Goal: Transaction & Acquisition: Obtain resource

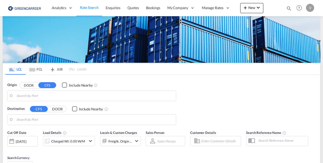
type input "[GEOGRAPHIC_DATA] ([GEOGRAPHIC_DATA]), CZPRG"
type input "[GEOGRAPHIC_DATA], AUSYD"
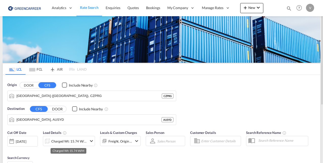
click at [76, 140] on div "Charged Wt: 15.74 W/M" at bounding box center [69, 141] width 36 height 7
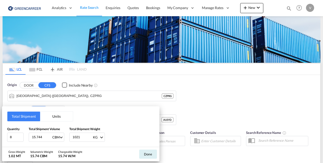
click at [209, 108] on div "Total Shipment Units Quantity 8 Total Shipment Volume 15.744 CBM CBM CFT Total …" at bounding box center [161, 81] width 323 height 163
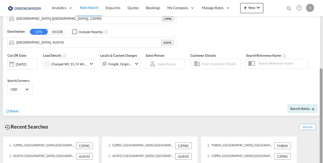
scroll to position [91, 0]
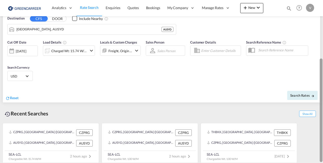
drag, startPoint x: 320, startPoint y: 38, endPoint x: 323, endPoint y: 104, distance: 65.8
click at [322, 104] on html "Analytics Reports Dashboard Rate Search Enquiries Quotes" at bounding box center [161, 81] width 323 height 163
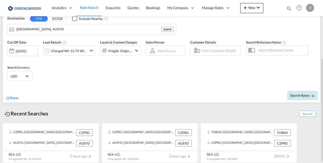
click at [296, 91] on button "Search Rates" at bounding box center [302, 95] width 30 height 9
type input "CZPRG to AUSYD / [DATE]"
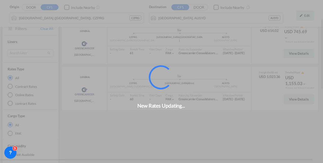
scroll to position [45, 0]
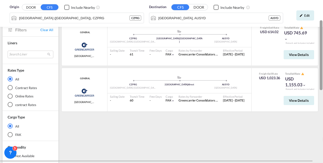
click at [322, 12] on div at bounding box center [322, 81] width 1 height 161
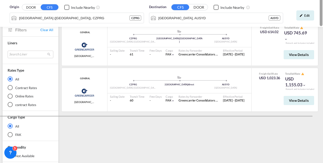
scroll to position [0, 0]
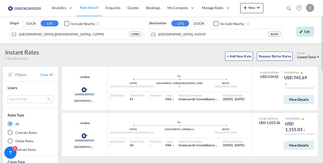
click at [307, 31] on div "Edit" at bounding box center [305, 32] width 18 height 10
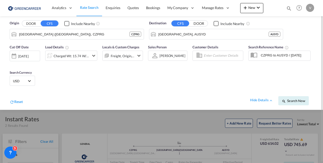
click at [19, 81] on span "USD" at bounding box center [20, 81] width 14 height 5
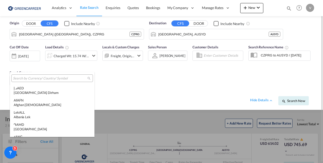
scroll to position [1752, 0]
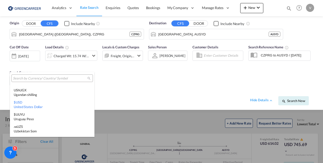
click at [23, 78] on input "search" at bounding box center [50, 78] width 74 height 5
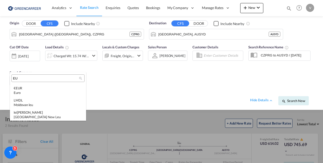
scroll to position [0, 0]
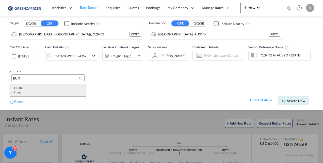
type input "EUR"
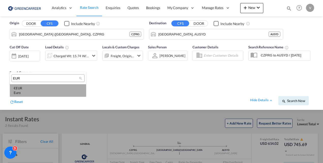
click at [24, 85] on md-option "€ EUR Euro" at bounding box center [48, 90] width 76 height 12
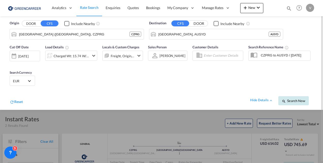
click at [295, 97] on button "Search Now" at bounding box center [293, 100] width 30 height 9
